Goal: Transaction & Acquisition: Book appointment/travel/reservation

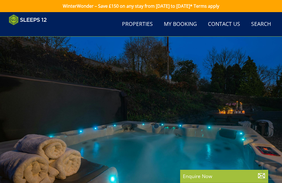
scroll to position [1087, 0]
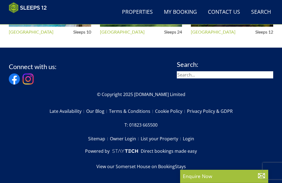
select select "14"
select select "7"
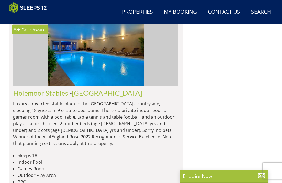
scroll to position [1811, 0]
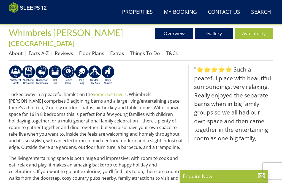
scroll to position [158, 0]
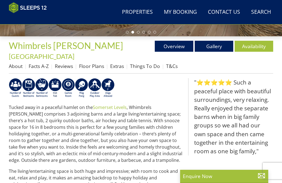
click at [95, 63] on link "Floor Plans" at bounding box center [91, 66] width 25 height 7
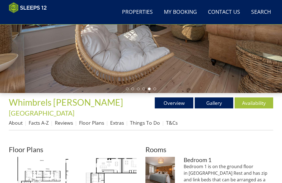
scroll to position [65, 0]
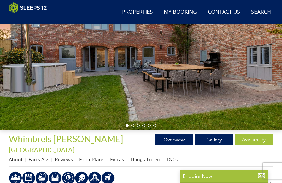
scroll to position [48, 0]
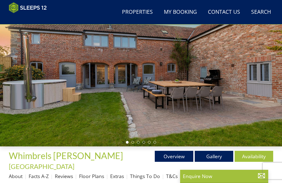
select select "14"
select select "7"
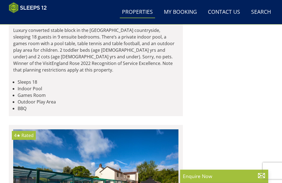
scroll to position [1934, 0]
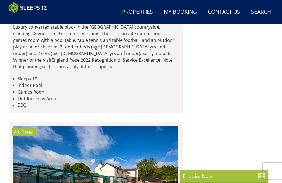
click at [38, 20] on link "Holemoor Stables" at bounding box center [40, 16] width 55 height 8
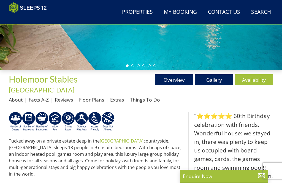
scroll to position [124, 0]
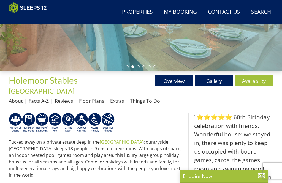
click at [92, 98] on link "Floor Plans" at bounding box center [91, 101] width 25 height 7
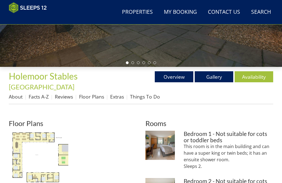
scroll to position [128, 0]
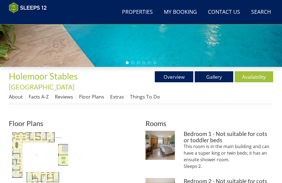
click at [118, 94] on link "Extras" at bounding box center [117, 97] width 14 height 7
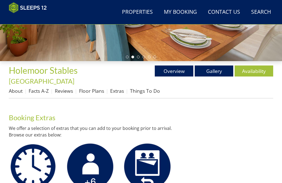
scroll to position [132, 0]
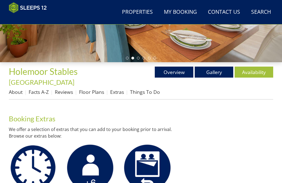
click at [18, 89] on link "About" at bounding box center [16, 92] width 14 height 7
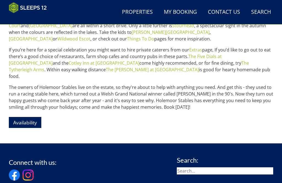
scroll to position [336, 0]
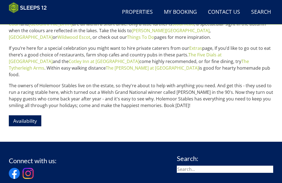
click at [30, 116] on link "Availability" at bounding box center [25, 121] width 33 height 11
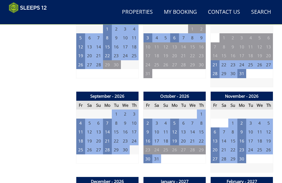
scroll to position [487, 0]
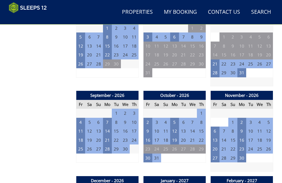
click at [147, 118] on td "2" at bounding box center [148, 122] width 9 height 9
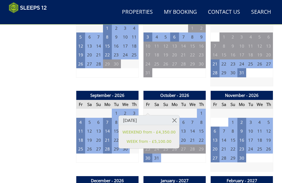
click at [147, 142] on link "WEEK from - £5,100.00" at bounding box center [149, 142] width 53 height 6
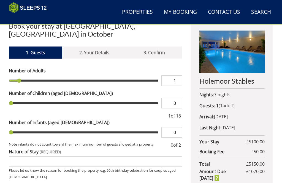
scroll to position [177, 0]
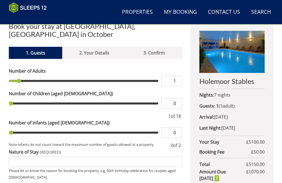
click at [180, 79] on input "1" at bounding box center [172, 81] width 21 height 10
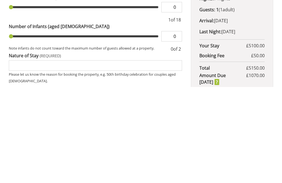
type input "11"
click at [148, 157] on input "Nature of Stay" at bounding box center [96, 162] width 174 height 10
type input "11"
type input "Family get together"
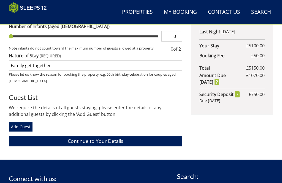
click at [103, 144] on link "Continue to Your Details" at bounding box center [96, 141] width 174 height 11
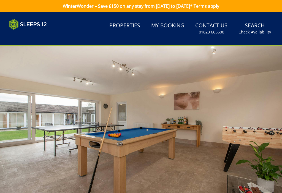
click at [173, 126] on div at bounding box center [141, 125] width 282 height 158
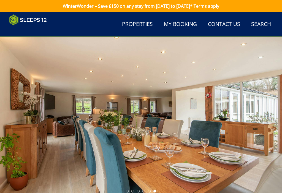
scroll to position [208, 0]
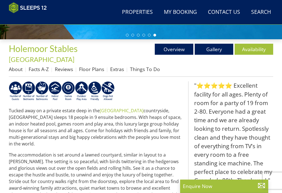
scroll to position [156, 0]
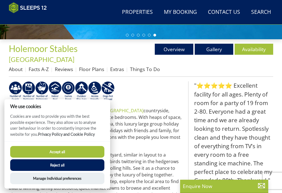
click at [80, 170] on button "Reject all" at bounding box center [57, 165] width 94 height 12
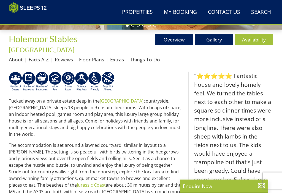
scroll to position [166, 0]
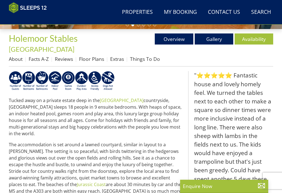
click at [98, 55] on link "Floor Plans" at bounding box center [91, 58] width 25 height 7
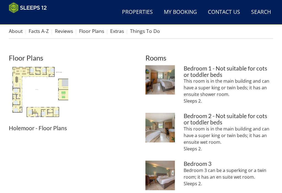
scroll to position [206, 0]
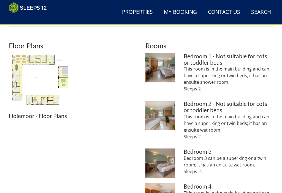
click at [47, 78] on img at bounding box center [39, 83] width 60 height 60
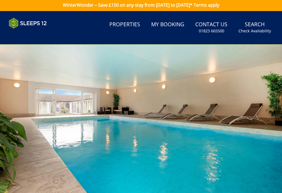
scroll to position [0, 0]
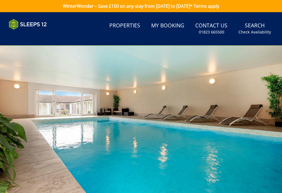
click at [132, 25] on link "Properties" at bounding box center [124, 26] width 35 height 12
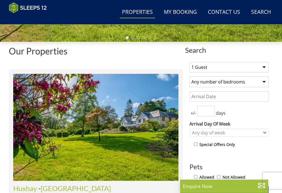
scroll to position [170, 0]
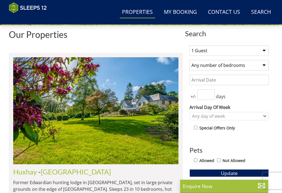
click at [264, 65] on select "Any number of bedrooms 4 Bedrooms 5 Bedrooms 6 Bedrooms 7 Bedrooms 8 Bedrooms 9…" at bounding box center [229, 65] width 79 height 10
select select "6"
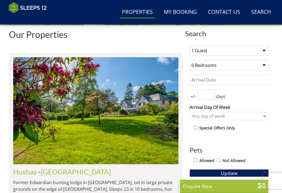
click at [265, 50] on select "1 Guest 2 Guests 3 Guests 4 Guests 5 Guests 6 Guests 7 Guests 8 Guests 9 Guests…" at bounding box center [229, 50] width 79 height 10
select select "12"
click at [230, 173] on span "Update" at bounding box center [229, 172] width 17 height 7
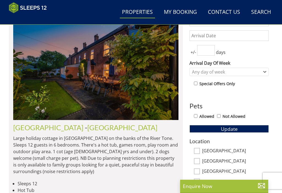
scroll to position [214, 0]
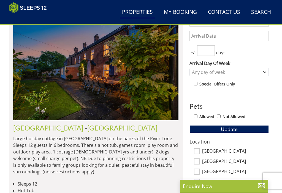
click at [32, 130] on link "[GEOGRAPHIC_DATA]" at bounding box center [48, 127] width 70 height 8
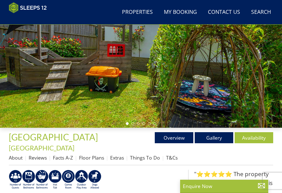
scroll to position [69, 0]
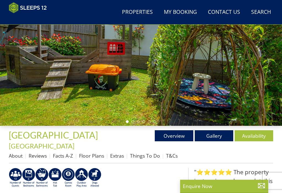
click at [94, 152] on link "Floor Plans" at bounding box center [91, 155] width 25 height 7
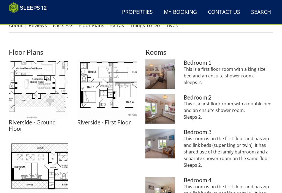
scroll to position [197, 0]
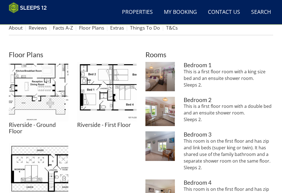
click at [114, 79] on img at bounding box center [107, 92] width 60 height 60
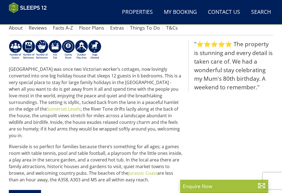
scroll to position [69, 0]
